Goal: Task Accomplishment & Management: Manage account settings

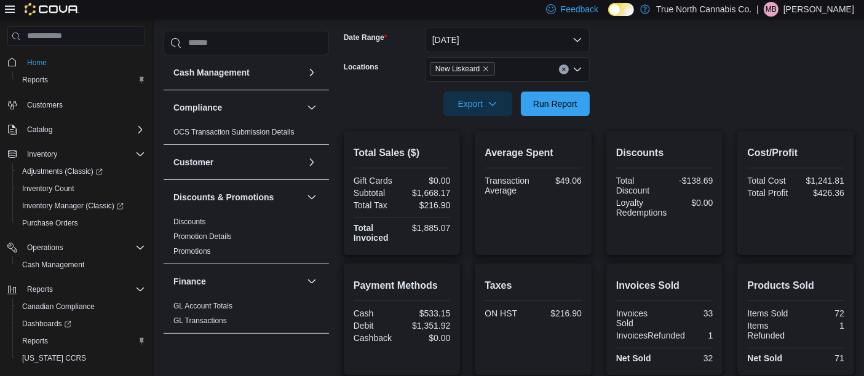
scroll to position [178, 0]
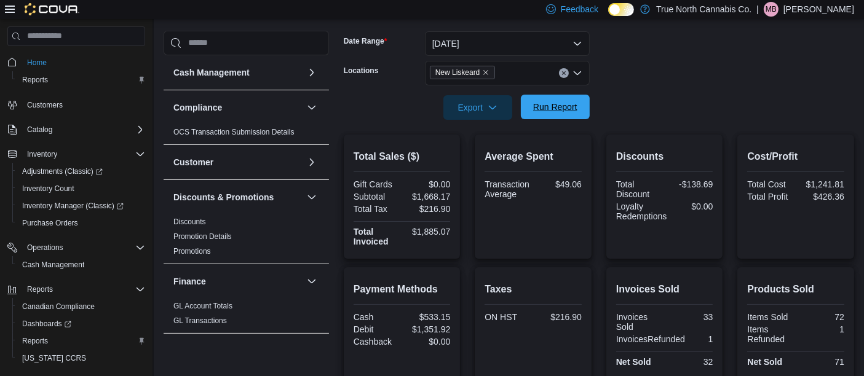
click at [568, 102] on span "Run Report" at bounding box center [555, 107] width 44 height 12
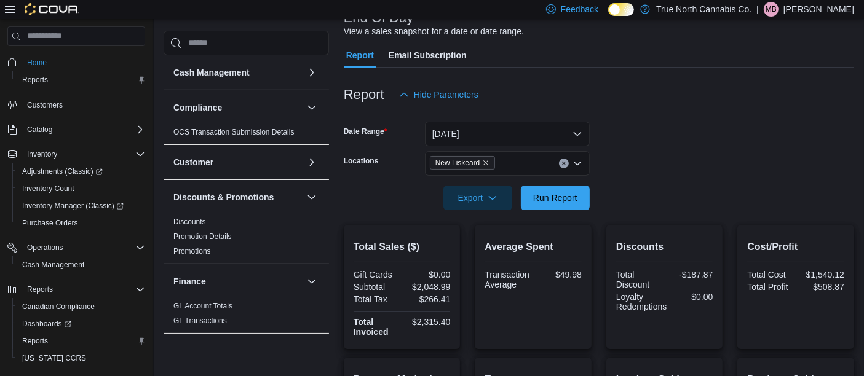
scroll to position [0, 0]
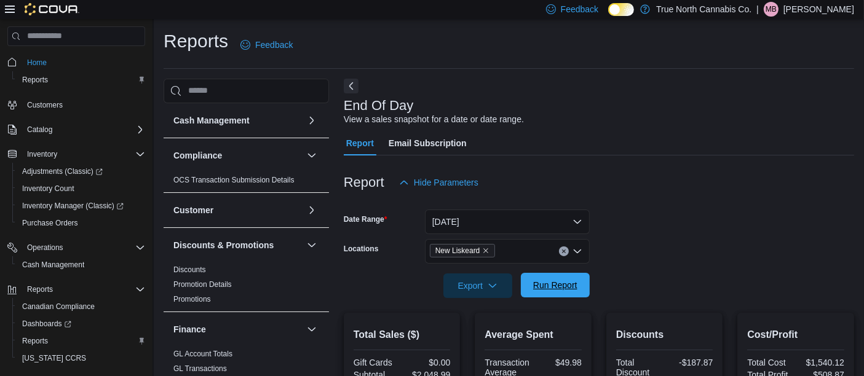
click at [563, 282] on span "Run Report" at bounding box center [555, 285] width 44 height 12
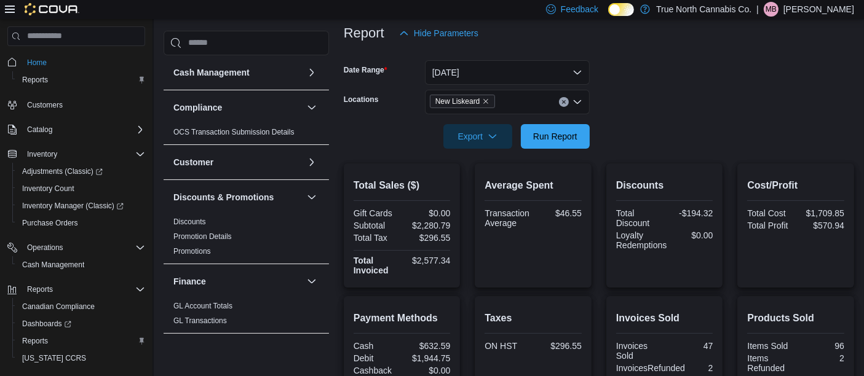
scroll to position [153, 0]
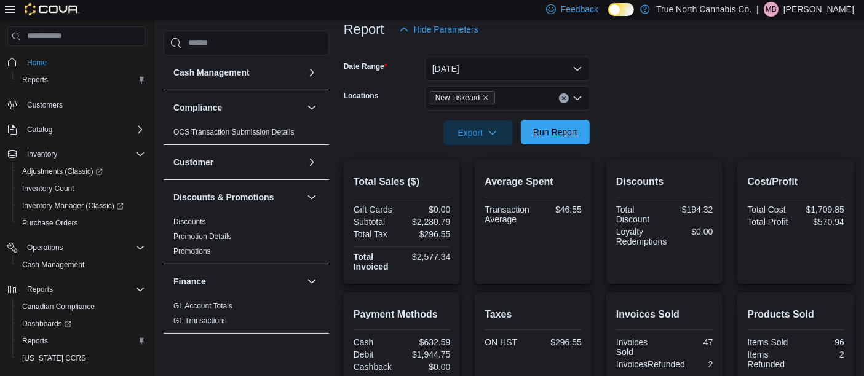
click at [560, 134] on span "Run Report" at bounding box center [555, 132] width 44 height 12
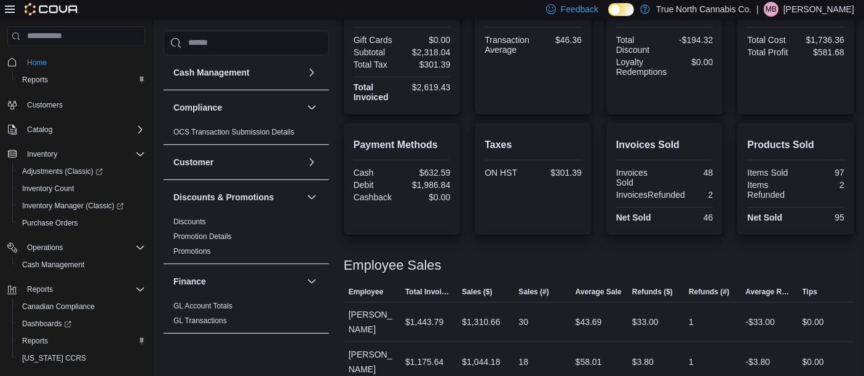
scroll to position [0, 0]
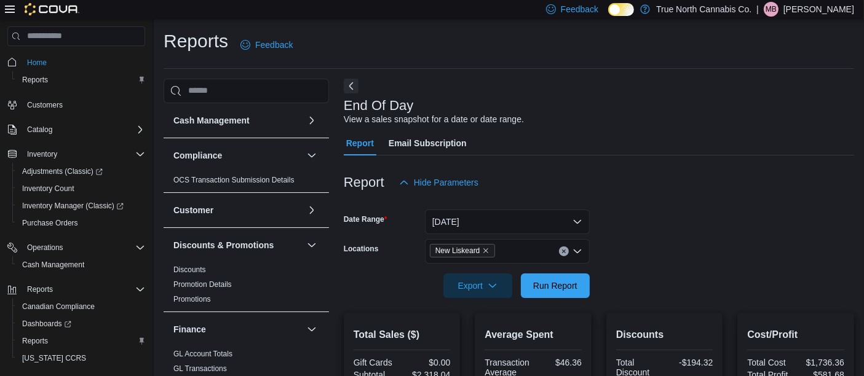
click at [833, 11] on p "Michael Baingo" at bounding box center [818, 9] width 71 height 15
click at [771, 117] on span "Sign Out" at bounding box center [774, 115] width 33 height 12
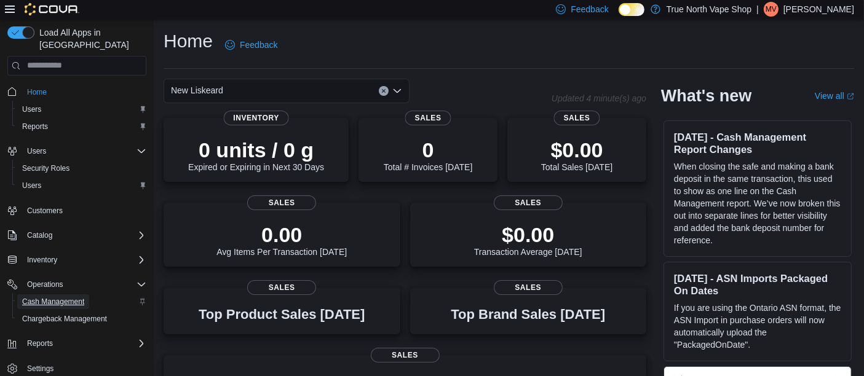
click at [65, 297] on span "Cash Management" at bounding box center [53, 302] width 62 height 10
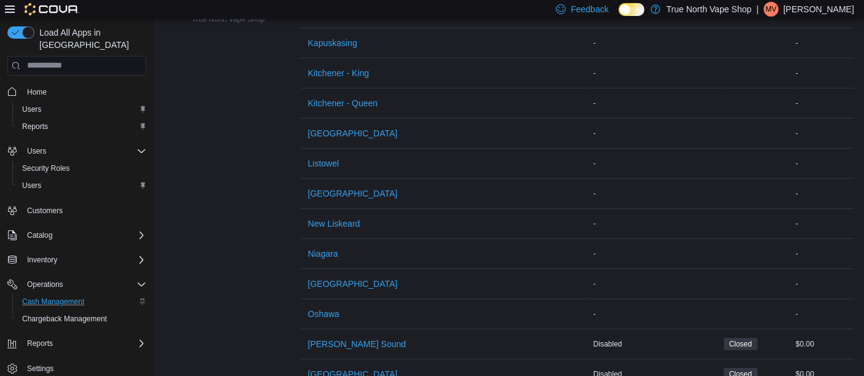
scroll to position [526, 0]
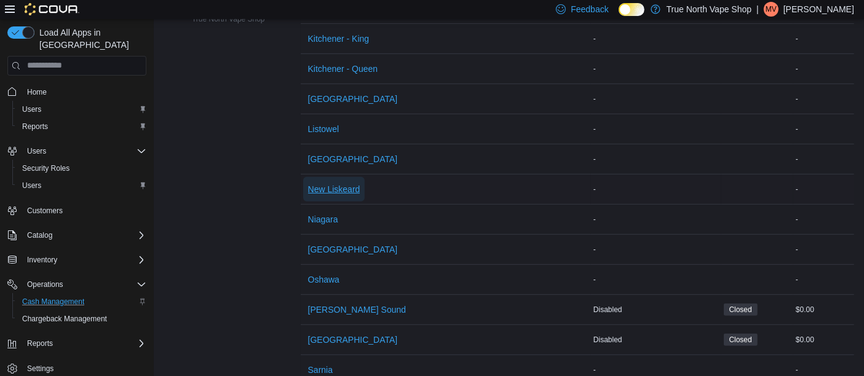
click at [344, 183] on span "New Liskeard" at bounding box center [334, 189] width 52 height 12
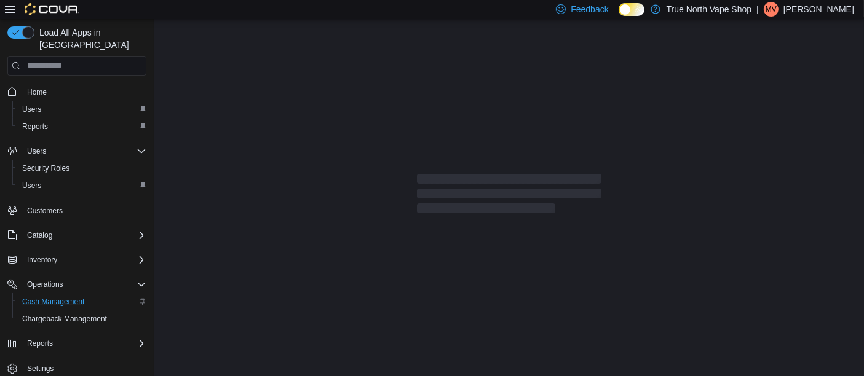
scroll to position [2, 0]
click at [61, 297] on span "Cash Management" at bounding box center [53, 302] width 62 height 10
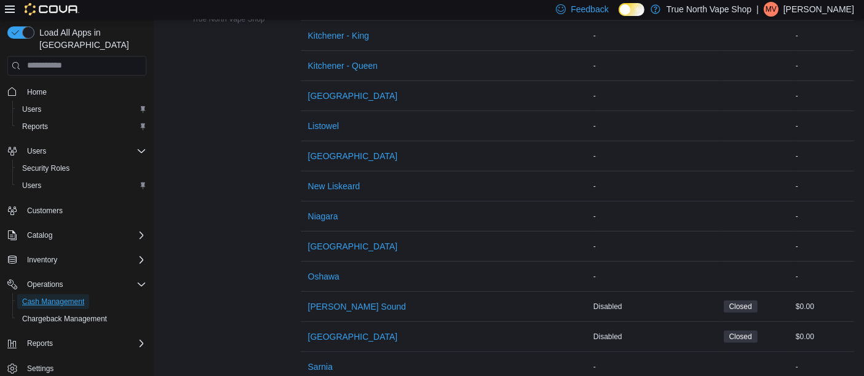
scroll to position [521, 0]
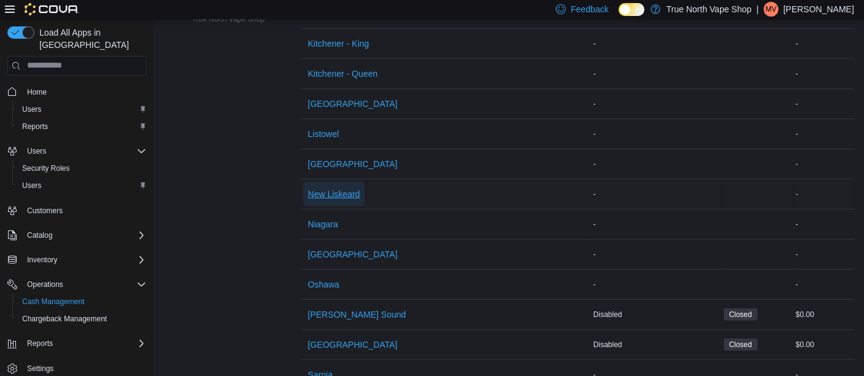
click at [335, 192] on span "New Liskeard" at bounding box center [334, 194] width 52 height 12
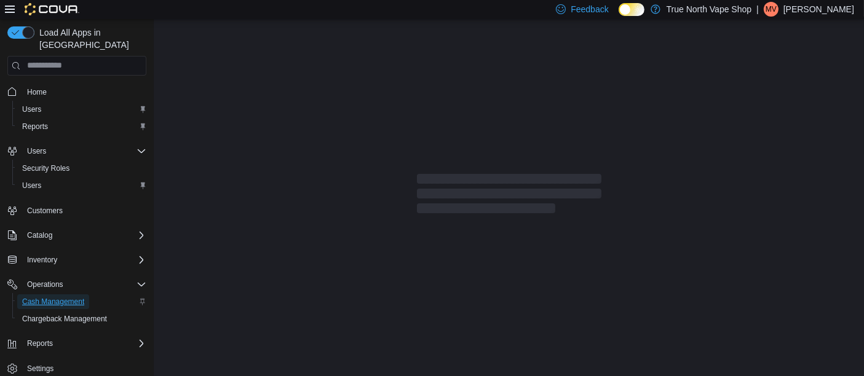
click at [61, 297] on span "Cash Management" at bounding box center [53, 302] width 62 height 10
